Goal: Task Accomplishment & Management: Use online tool/utility

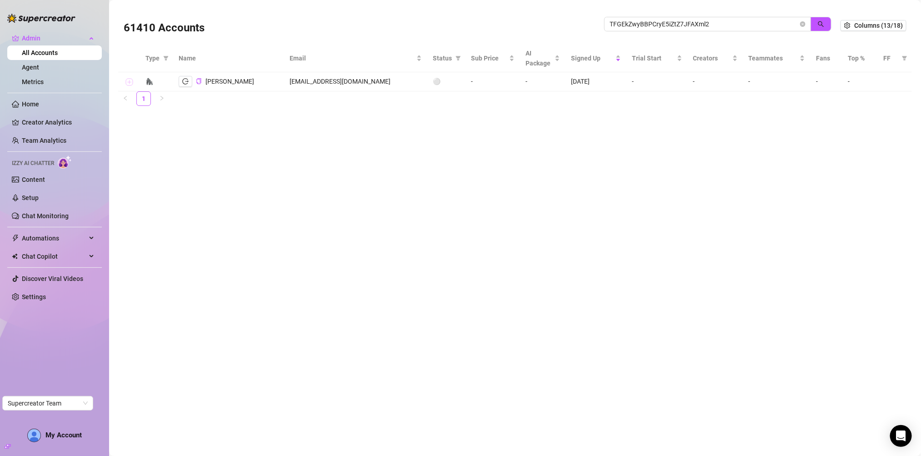
click at [129, 81] on button "Expand row" at bounding box center [128, 82] width 7 height 7
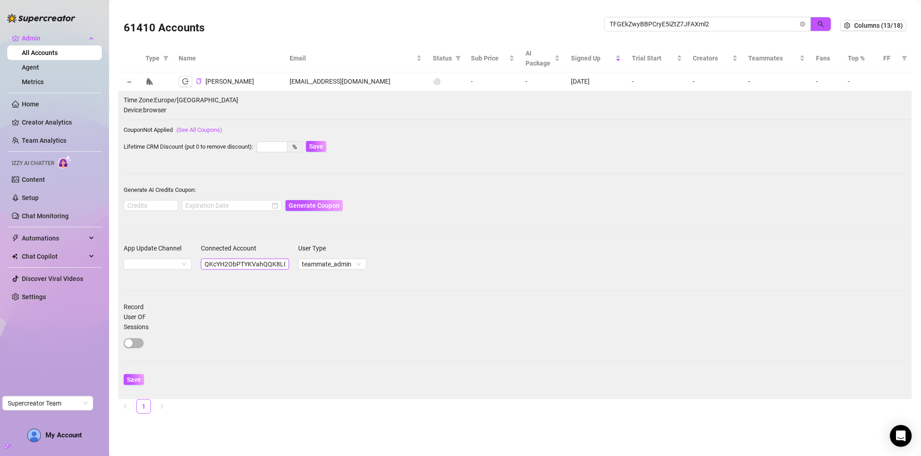
click at [238, 262] on input "QKcYH2ObPTYKVahQQK8L0wQfBZ02" at bounding box center [245, 264] width 88 height 11
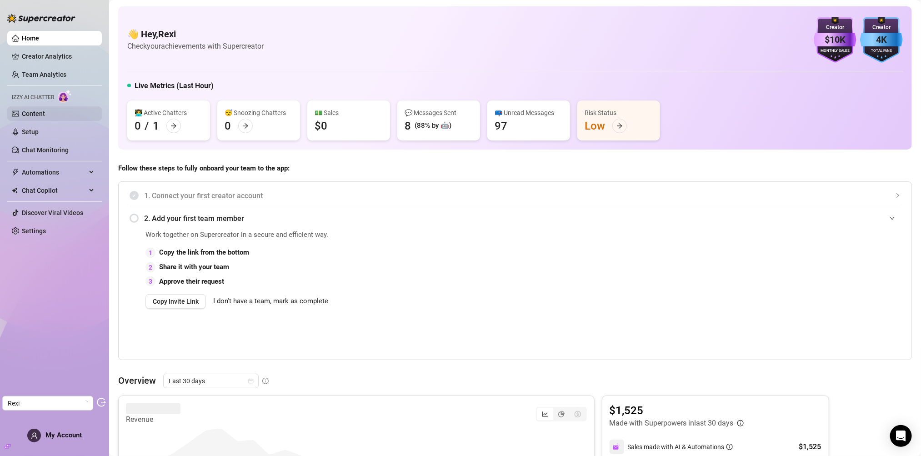
click at [32, 114] on link "Content" at bounding box center [33, 113] width 23 height 7
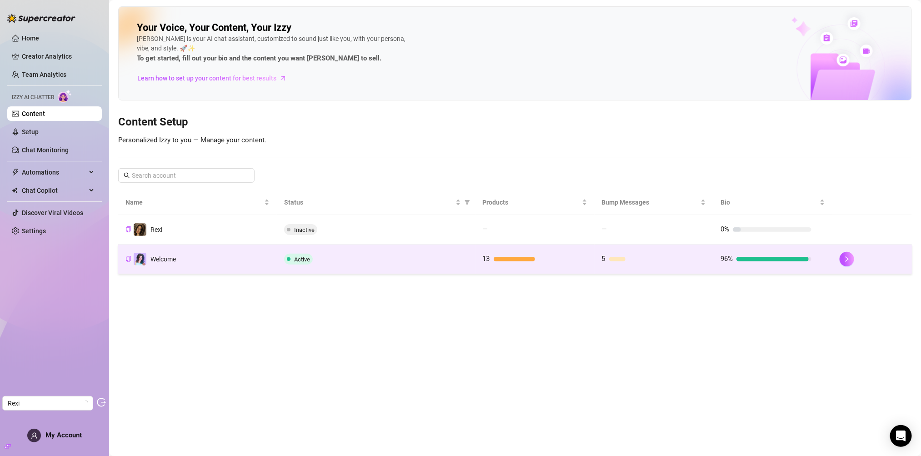
click at [449, 265] on td "Active" at bounding box center [376, 259] width 199 height 30
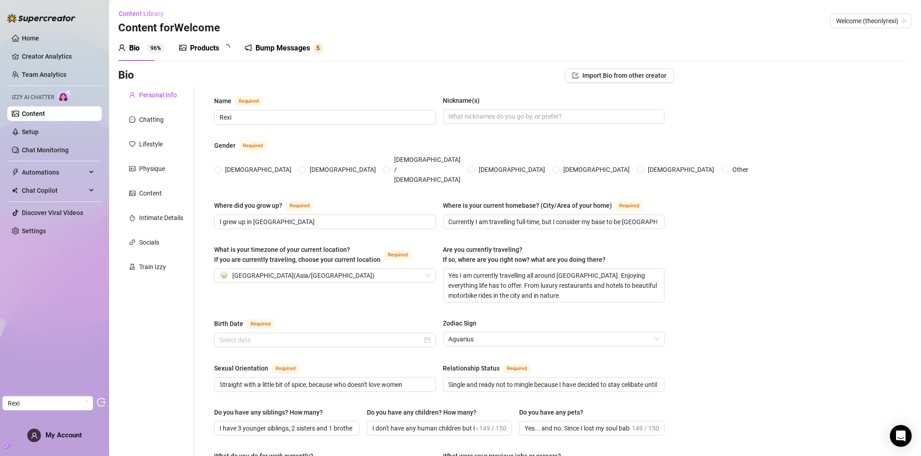
radio input "true"
type input "[DATE]"
click at [154, 121] on div "Chatting" at bounding box center [151, 120] width 25 height 10
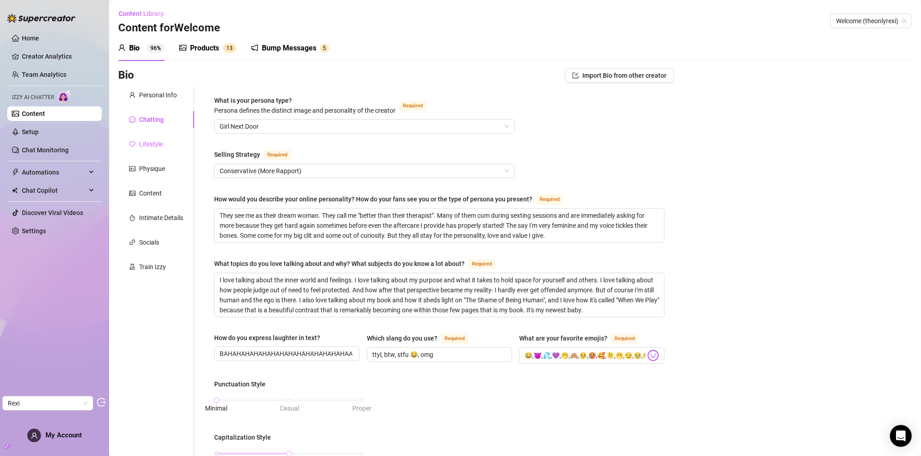
click at [165, 148] on div "Lifestyle" at bounding box center [156, 143] width 76 height 17
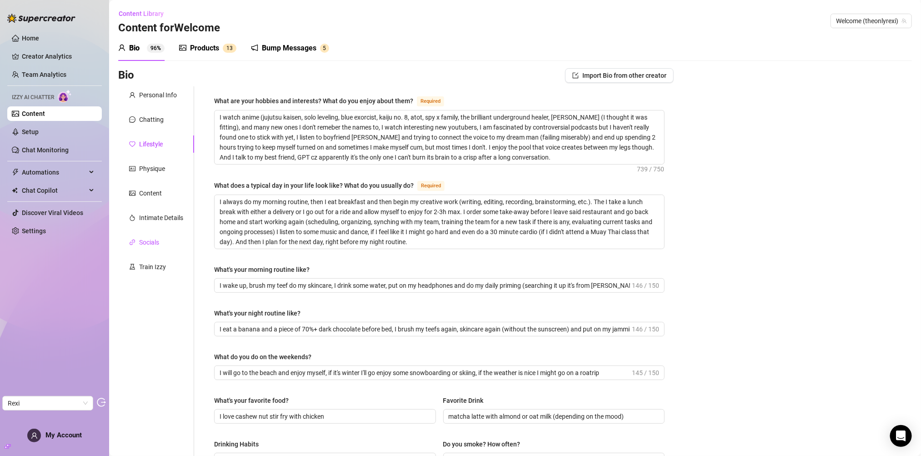
click at [146, 237] on div "Socials" at bounding box center [149, 242] width 20 height 10
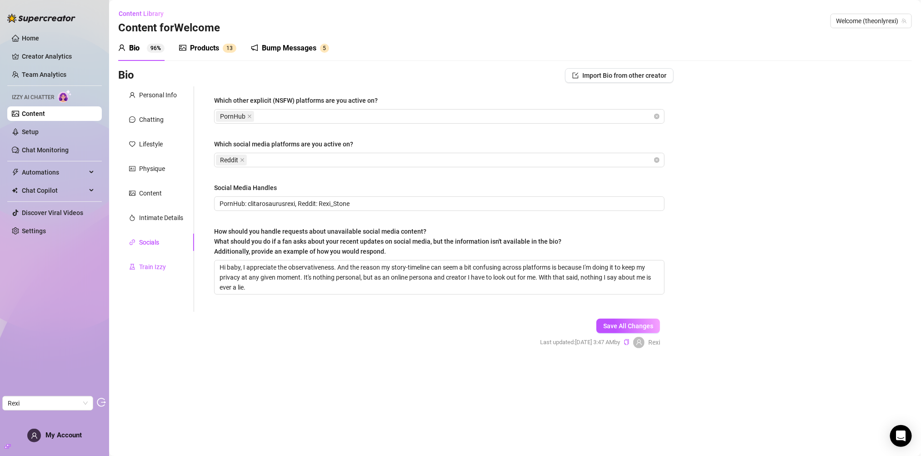
click at [159, 269] on div "Train Izzy" at bounding box center [152, 267] width 27 height 10
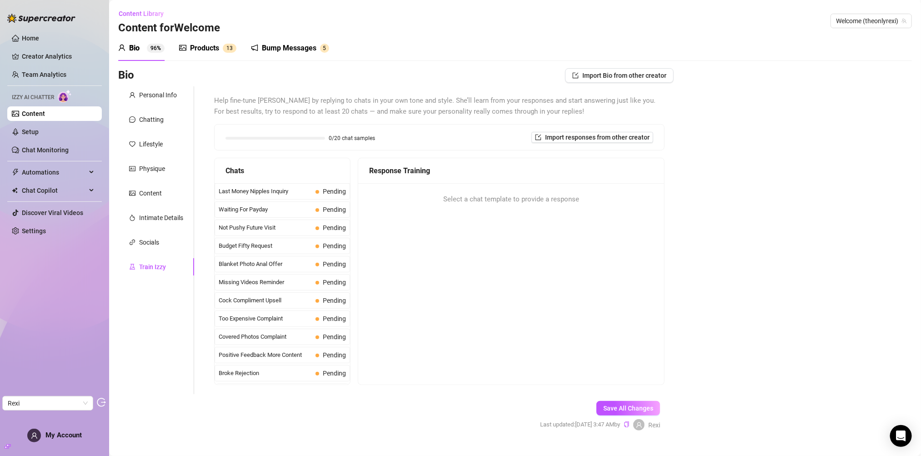
click at [207, 55] on div "Products 1 3" at bounding box center [207, 47] width 57 height 25
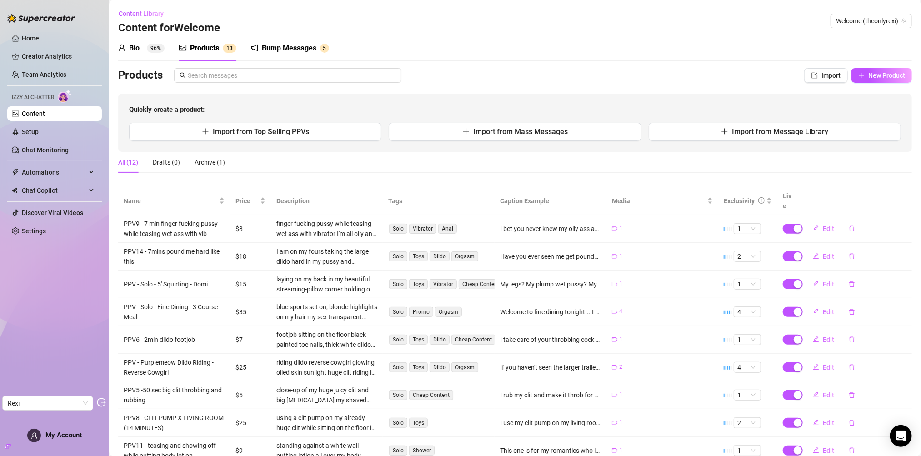
click at [142, 34] on h3 "Content for Welcome" at bounding box center [169, 28] width 102 height 15
click at [142, 50] on div "Bio 96%" at bounding box center [141, 48] width 46 height 11
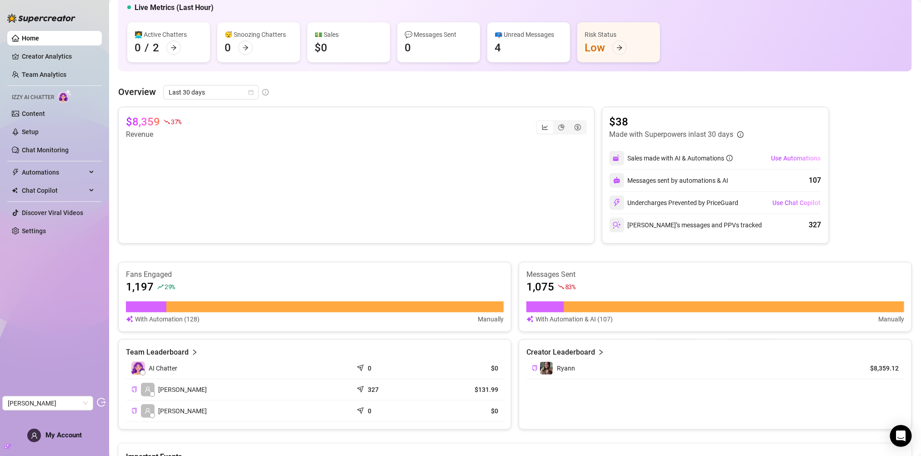
scroll to position [78, 0]
click at [63, 61] on link "Creator Analytics" at bounding box center [58, 56] width 73 height 15
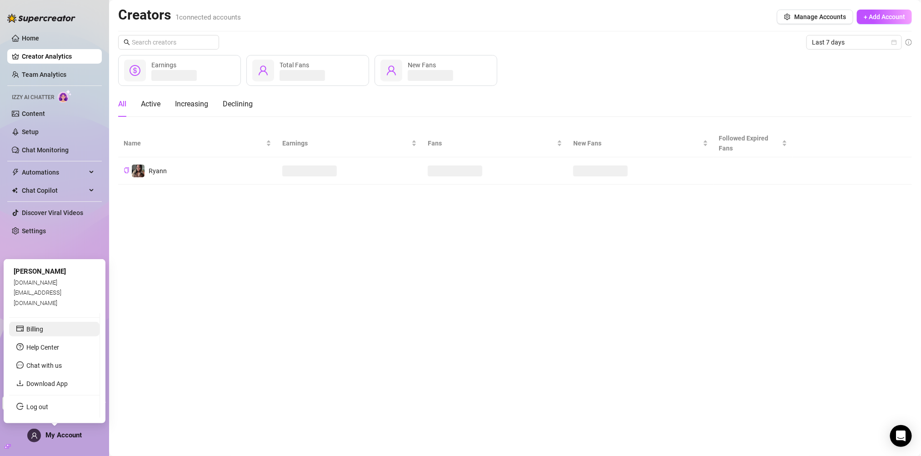
click at [43, 332] on link "Billing" at bounding box center [34, 328] width 17 height 7
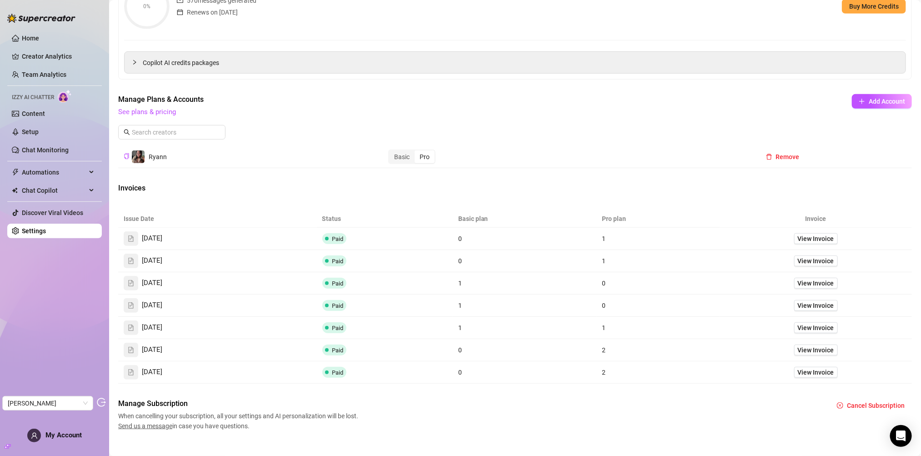
scroll to position [271, 0]
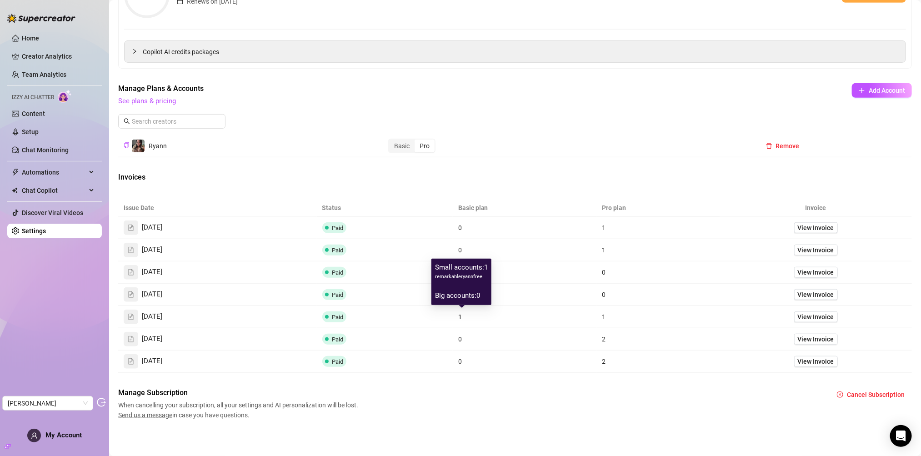
click at [464, 278] on span "remarkableryannfree" at bounding box center [461, 277] width 53 height 8
copy span "remarkableryannfree"
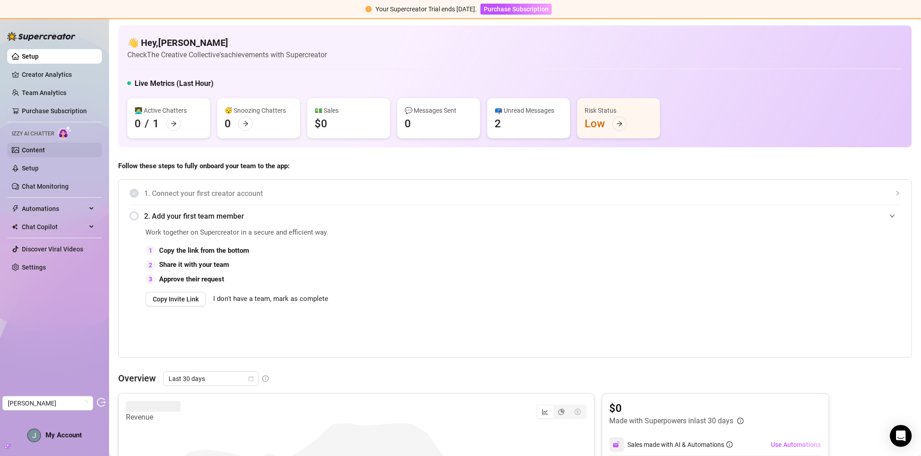
click at [45, 146] on link "Content" at bounding box center [33, 149] width 23 height 7
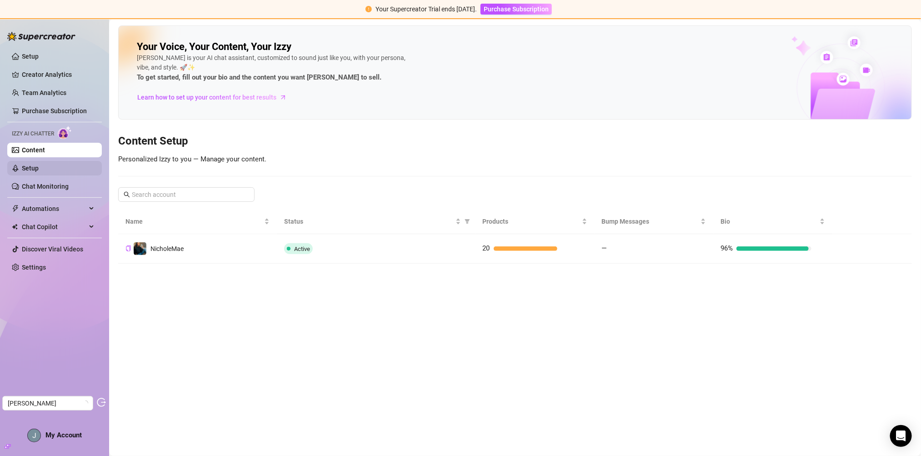
click at [39, 167] on link "Setup" at bounding box center [30, 168] width 17 height 7
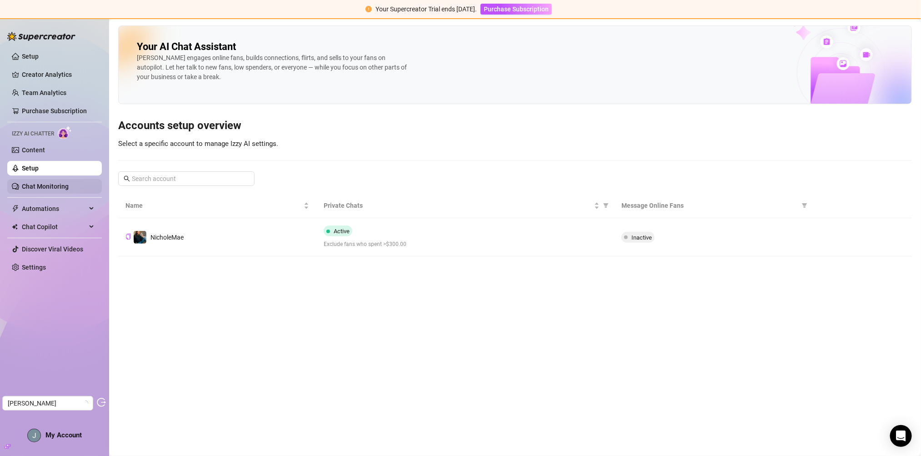
click at [55, 189] on link "Chat Monitoring" at bounding box center [45, 186] width 47 height 7
